Goal: Task Accomplishment & Management: Manage account settings

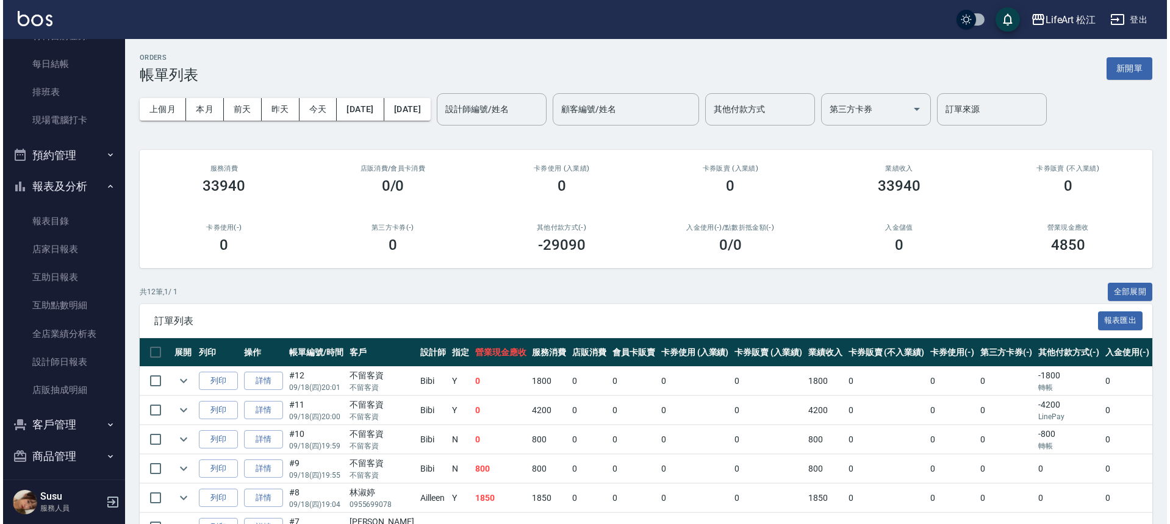
scroll to position [223, 0]
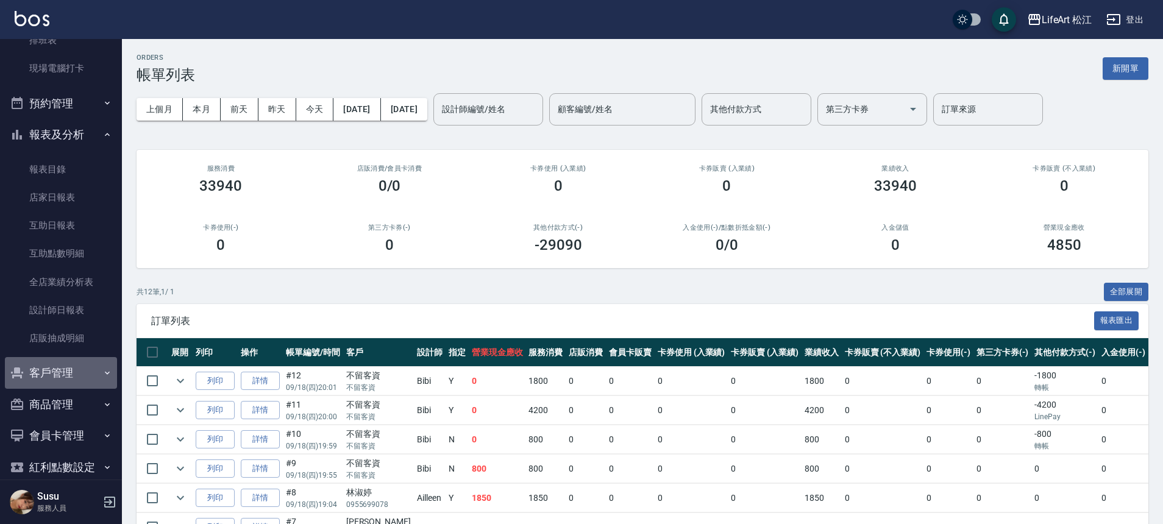
click at [77, 378] on button "客戶管理" at bounding box center [61, 373] width 112 height 32
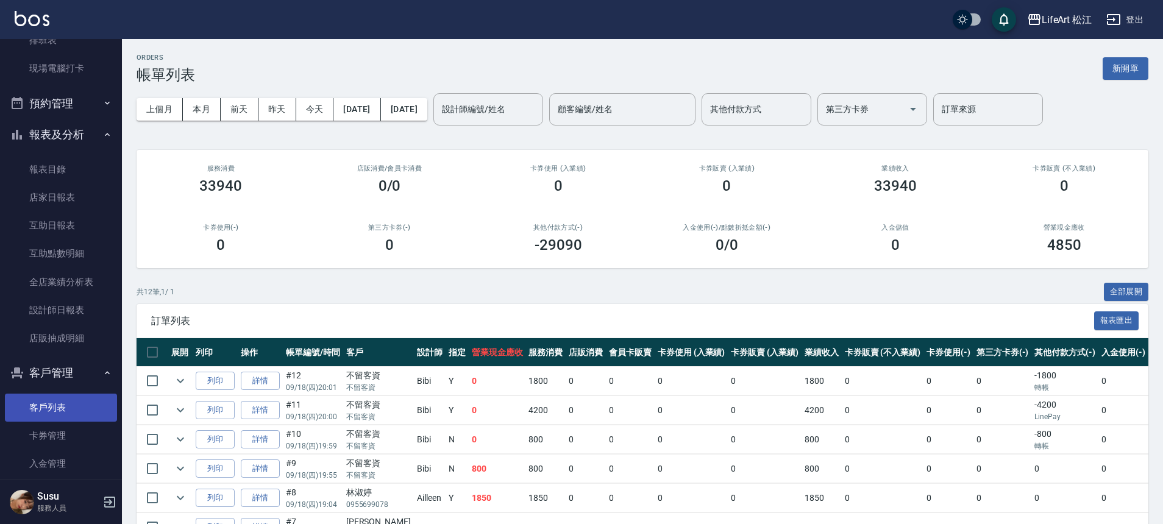
click at [70, 398] on link "客戶列表" at bounding box center [61, 408] width 112 height 28
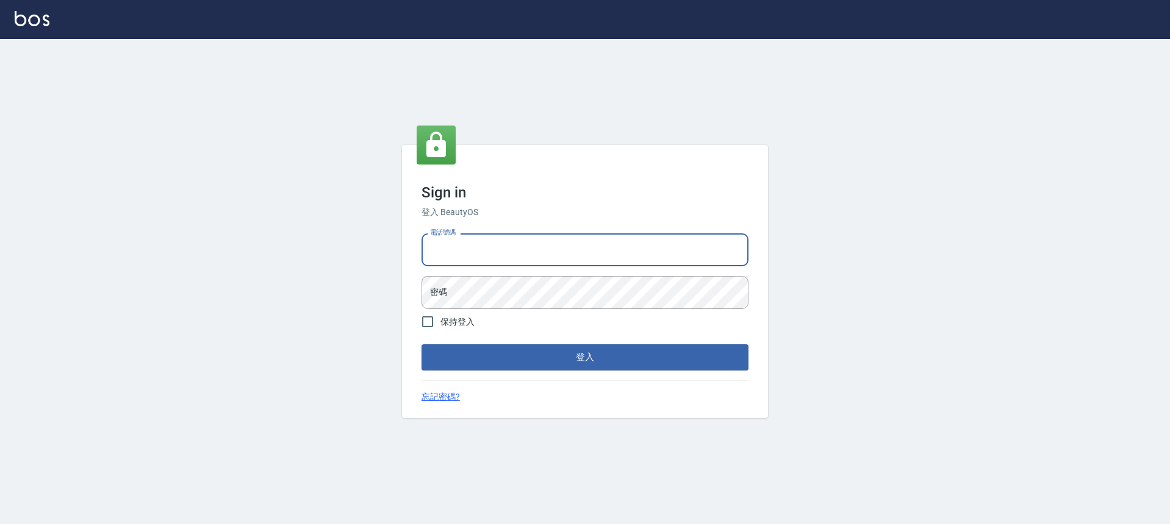
type input "0900345509"
drag, startPoint x: 490, startPoint y: 249, endPoint x: 427, endPoint y: 253, distance: 62.9
click at [423, 253] on input "0900345509" at bounding box center [584, 250] width 327 height 33
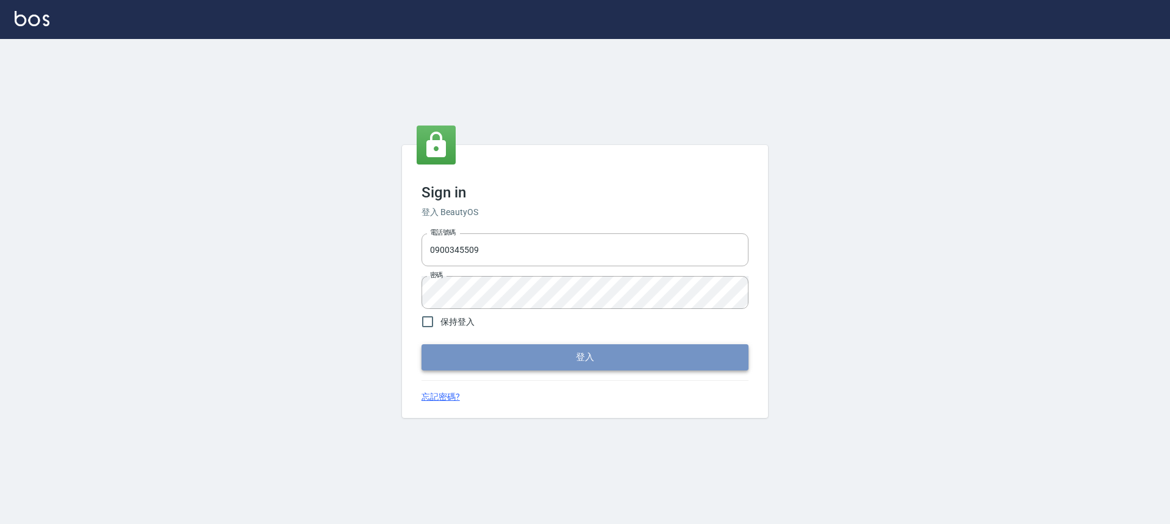
click at [526, 364] on button "登入" at bounding box center [584, 358] width 327 height 26
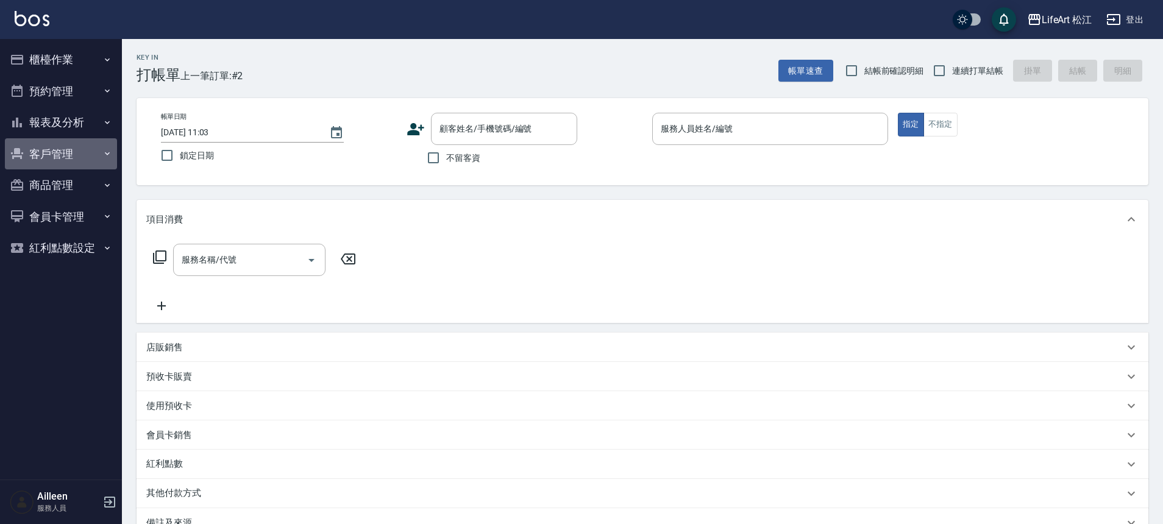
click at [83, 145] on button "客戶管理" at bounding box center [61, 154] width 112 height 32
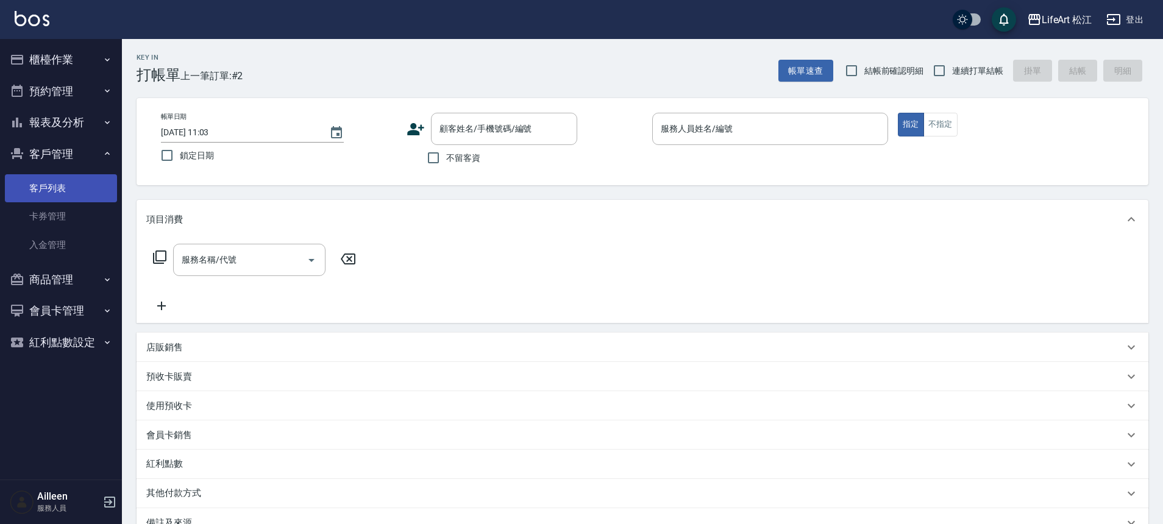
click at [77, 191] on link "客戶列表" at bounding box center [61, 188] width 112 height 28
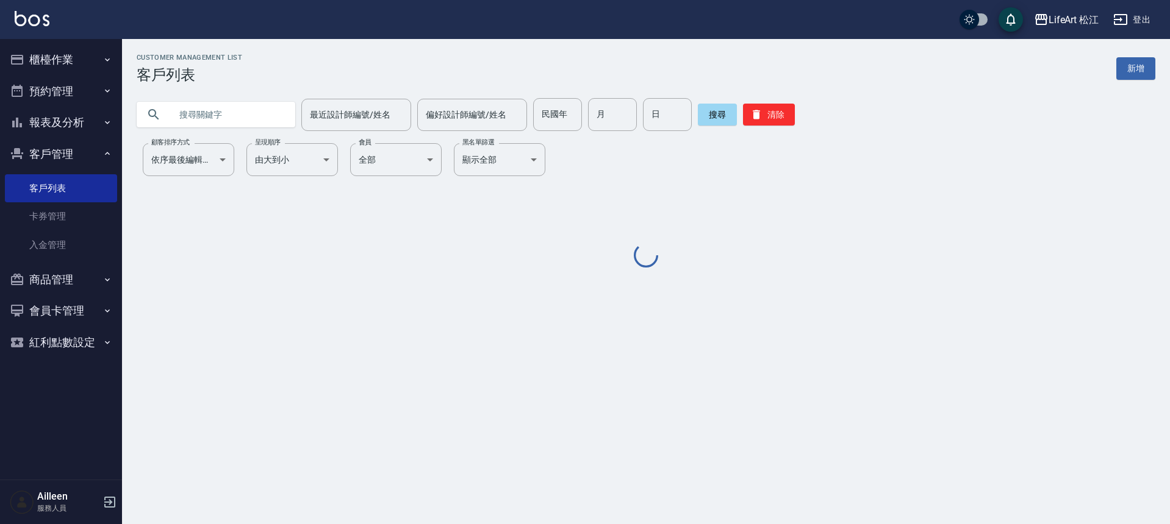
click at [275, 108] on input "text" at bounding box center [228, 114] width 115 height 33
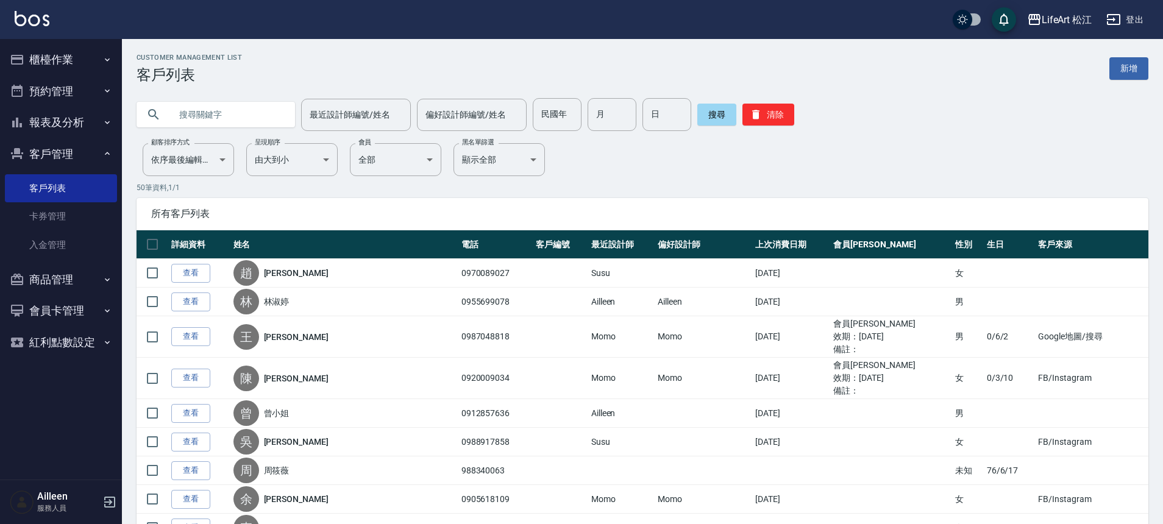
click at [271, 112] on input "text" at bounding box center [228, 114] width 115 height 33
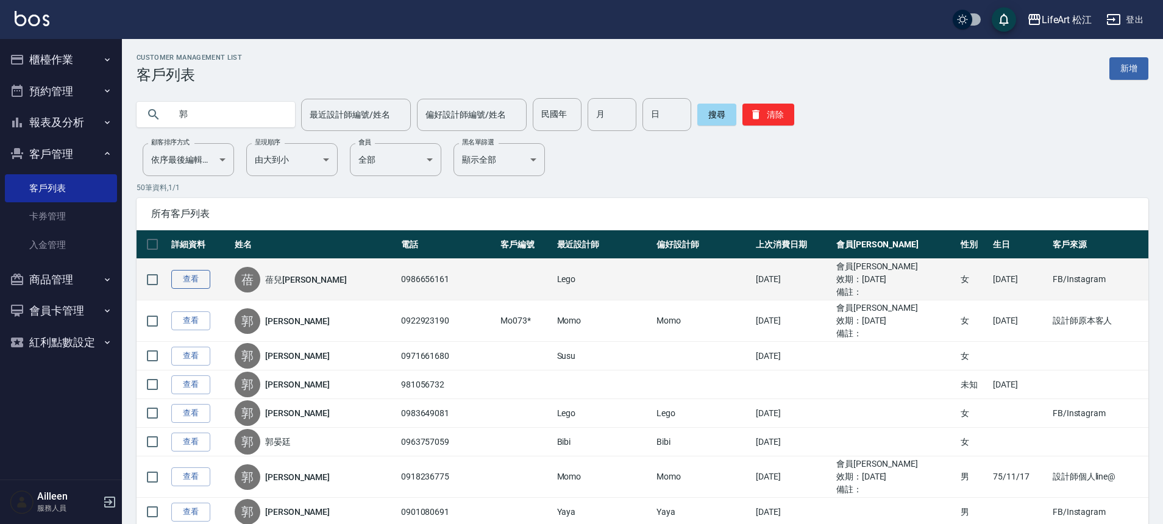
type input "郭"
click at [195, 277] on link "查看" at bounding box center [190, 279] width 39 height 19
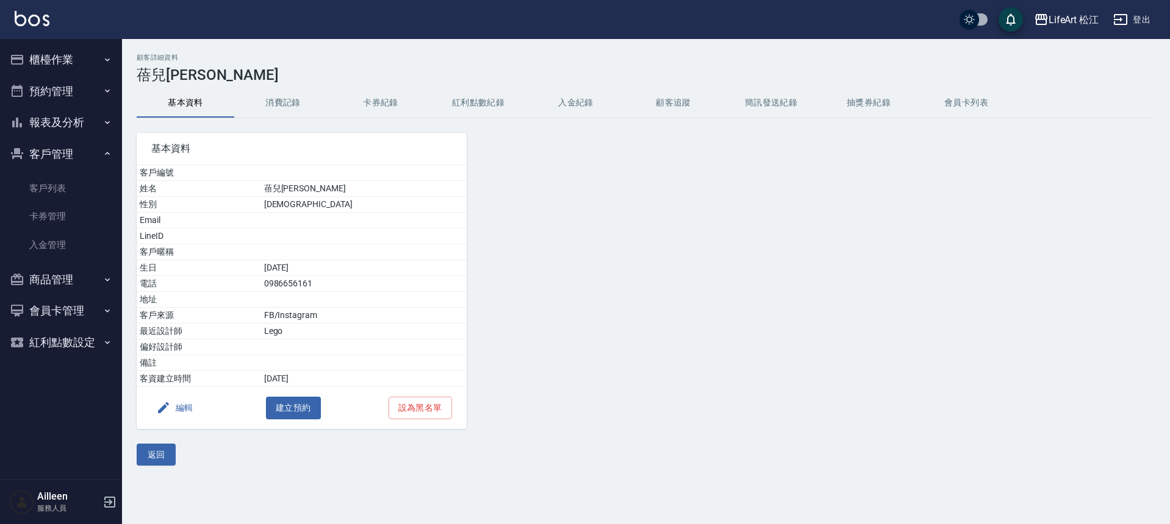
click at [299, 100] on button "消費記錄" at bounding box center [283, 102] width 98 height 29
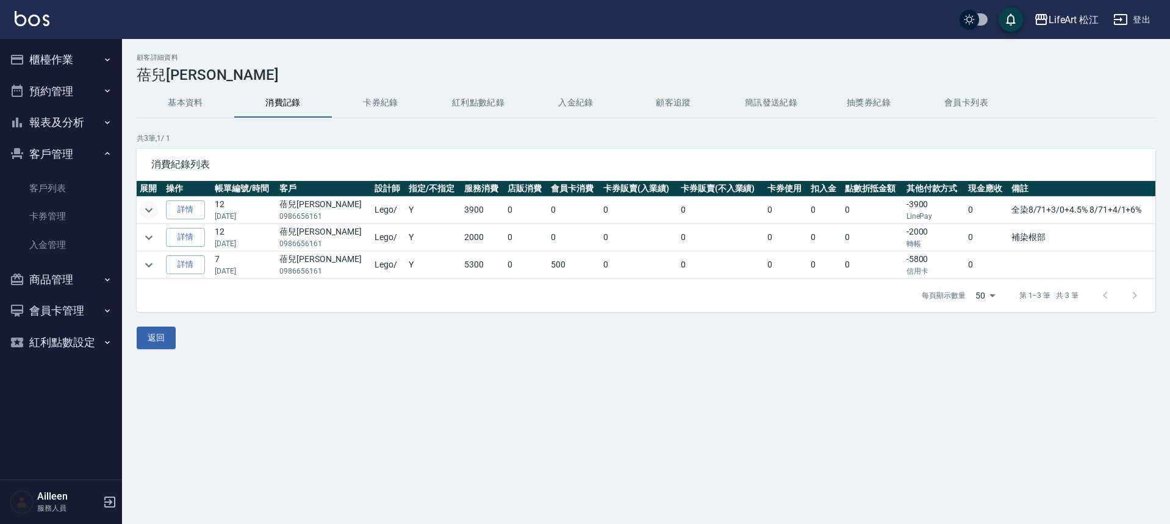
click at [152, 212] on icon "expand row" at bounding box center [148, 210] width 15 height 15
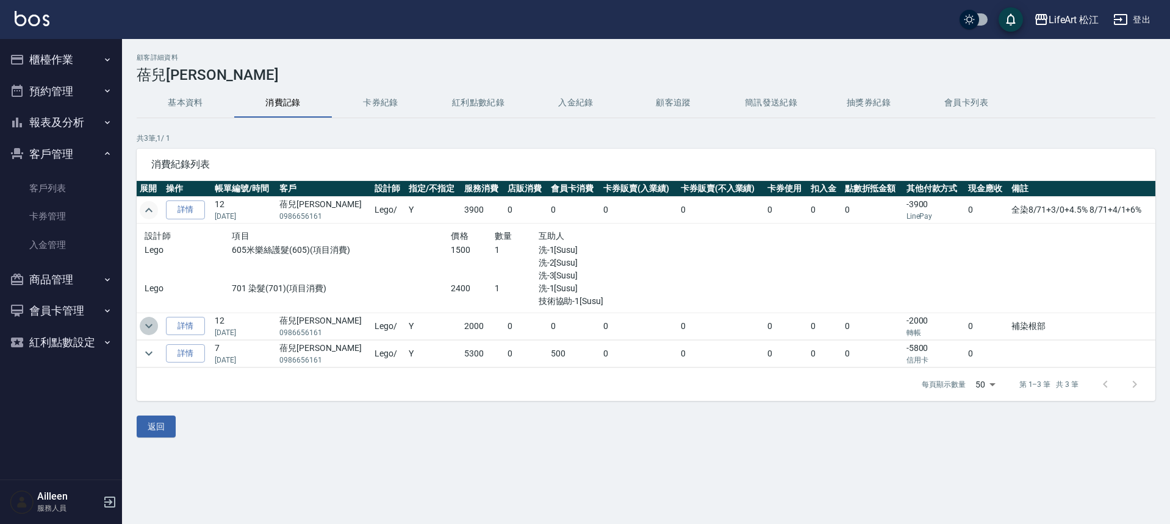
click at [146, 328] on icon "expand row" at bounding box center [148, 326] width 15 height 15
